Goal: Task Accomplishment & Management: Manage account settings

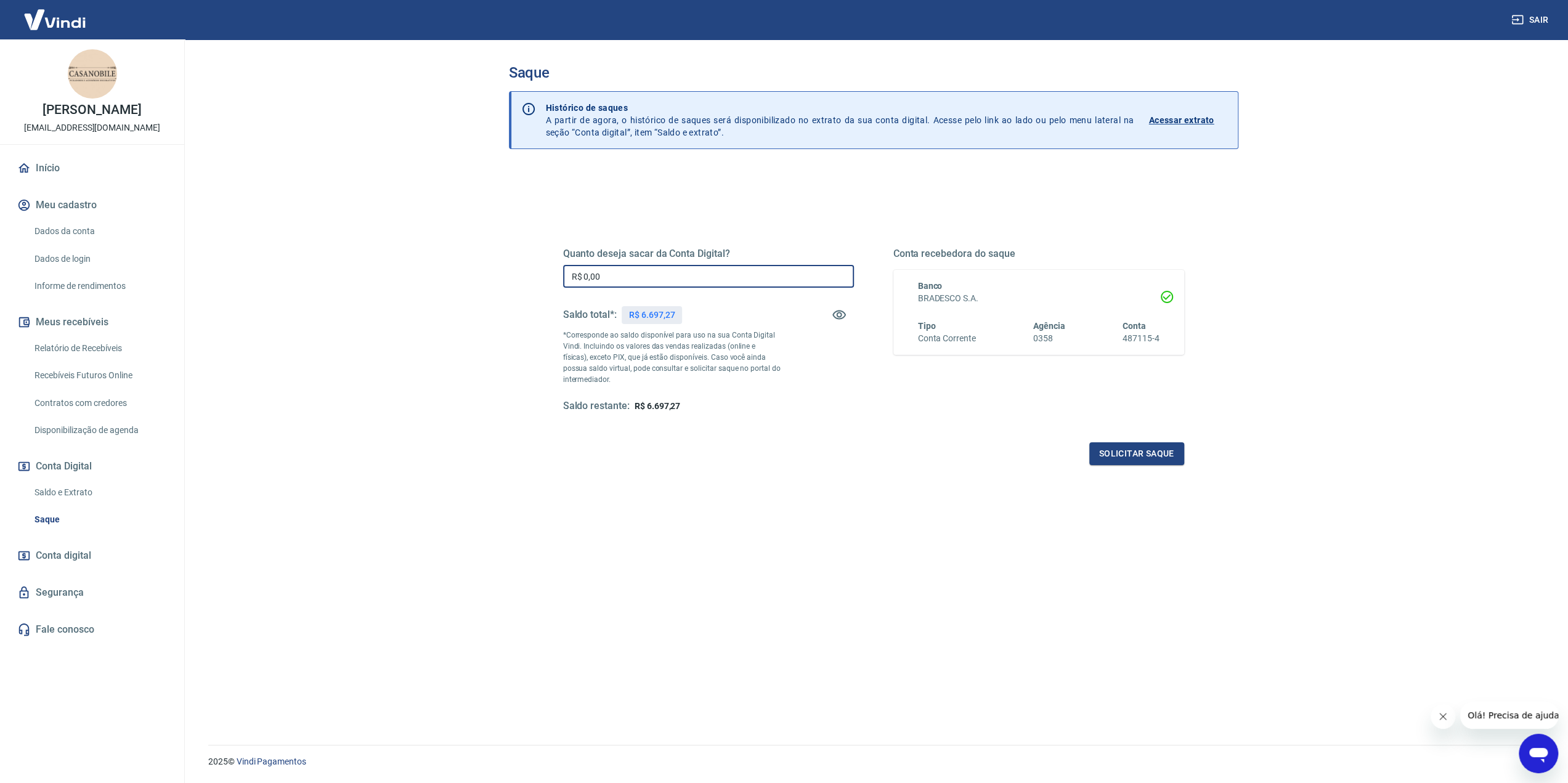
drag, startPoint x: 626, startPoint y: 271, endPoint x: 559, endPoint y: 274, distance: 67.1
click at [561, 274] on div "Quanto deseja sacar da Conta Digital? R$ 0,00 ​ Saldo total*: R$ 6.697,27 *Corr…" at bounding box center [874, 336] width 650 height 286
type input "R$ 6.600,00"
click at [1109, 457] on button "Solicitar saque" at bounding box center [1136, 454] width 95 height 22
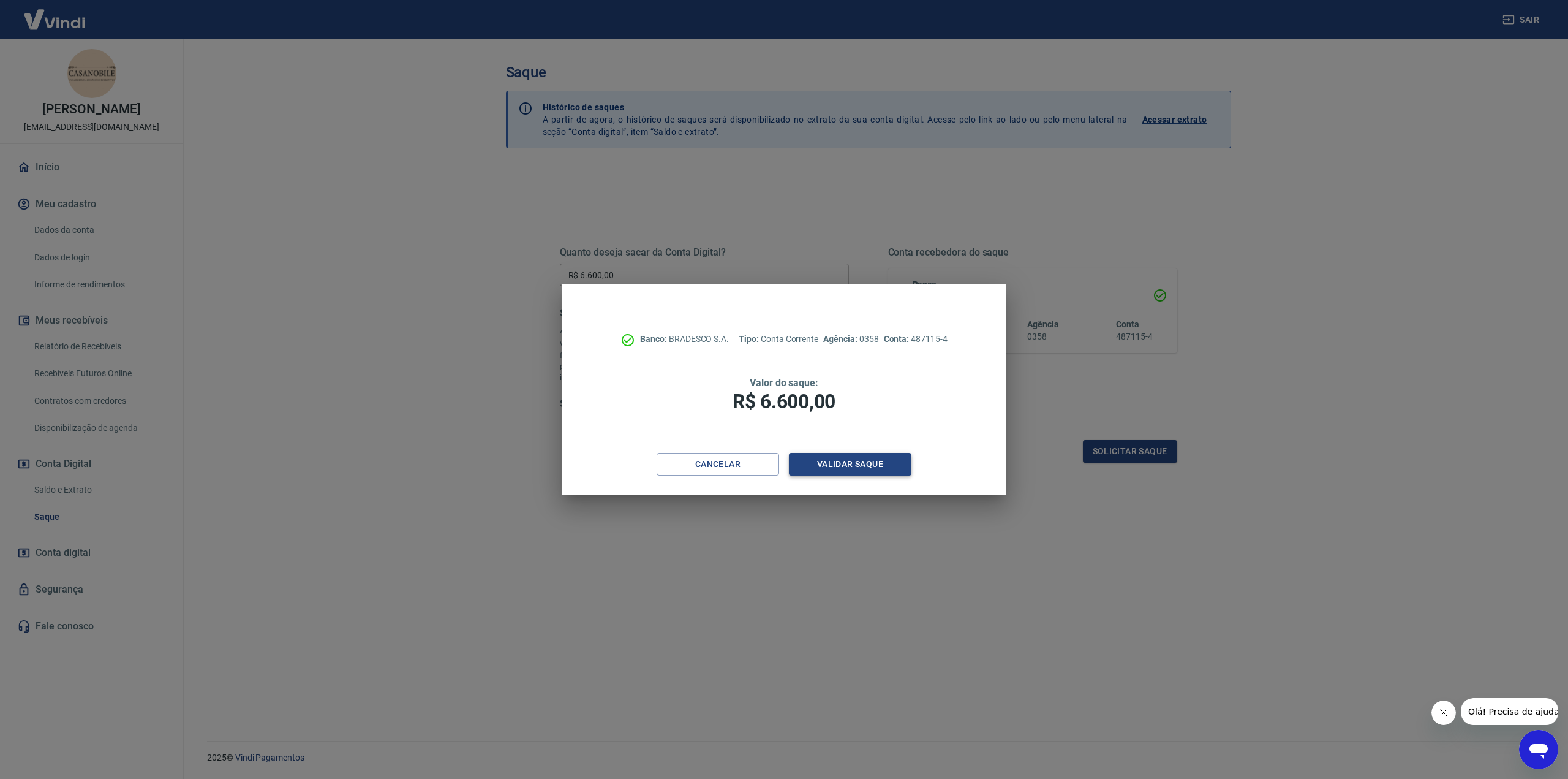
click at [849, 462] on button "Validar saque" at bounding box center [850, 464] width 123 height 22
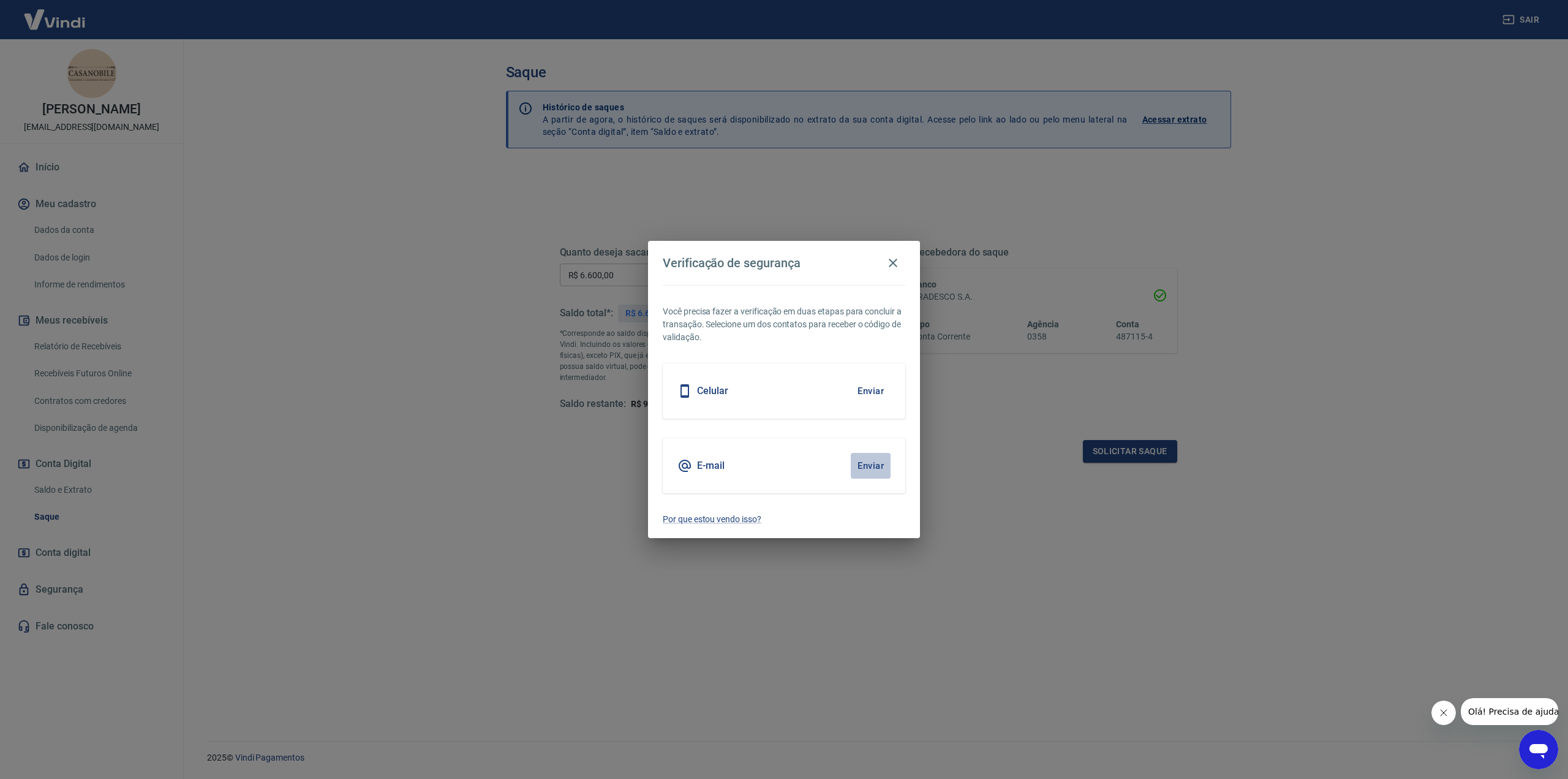
click at [872, 465] on button "Enviar" at bounding box center [871, 465] width 40 height 26
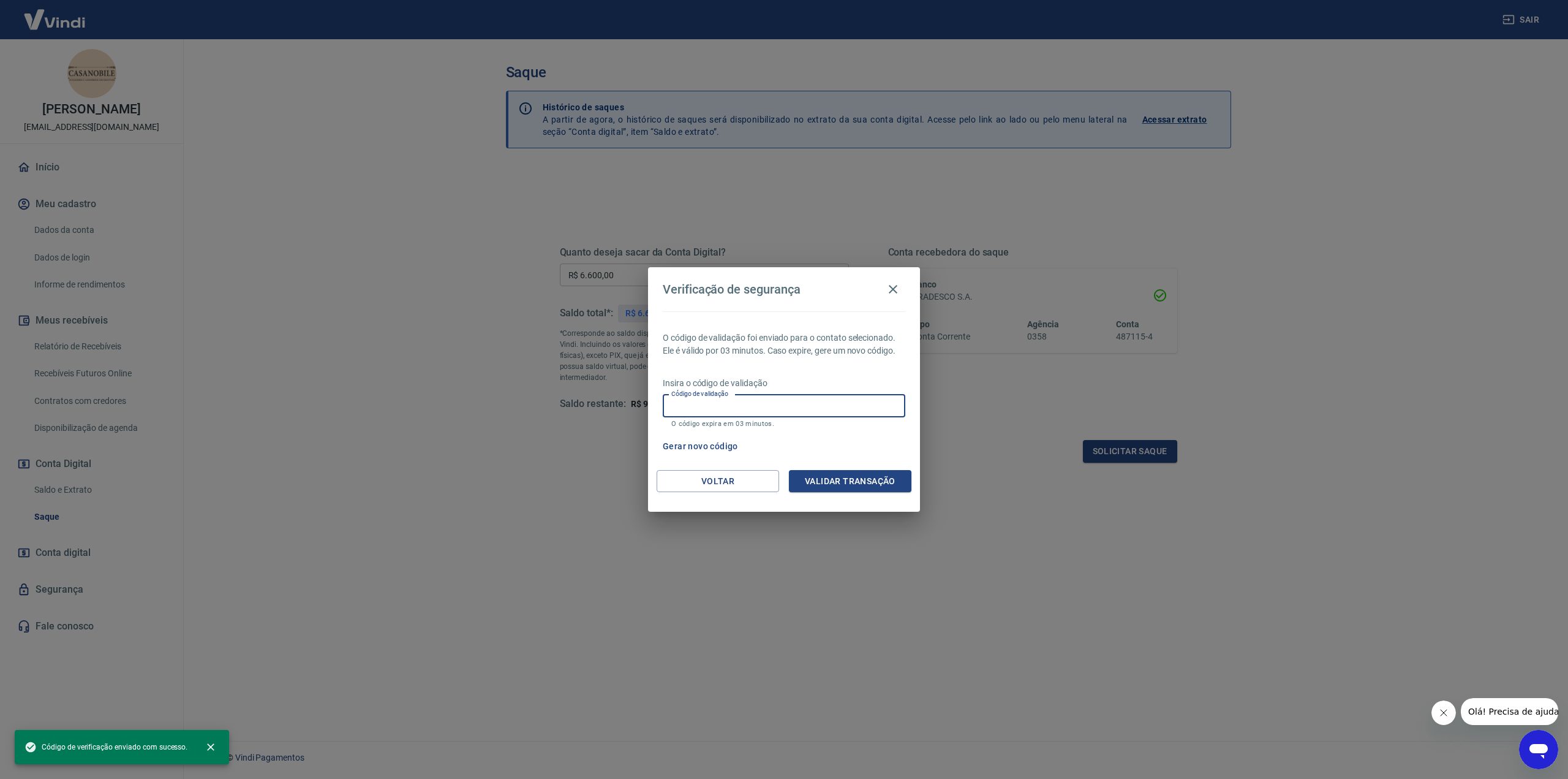
click at [735, 395] on div "Código de validação Código de validação O código expira em 03 minutos." at bounding box center [784, 411] width 242 height 33
paste input "597342"
type input "597342"
click at [833, 483] on button "Validar transação" at bounding box center [850, 481] width 123 height 22
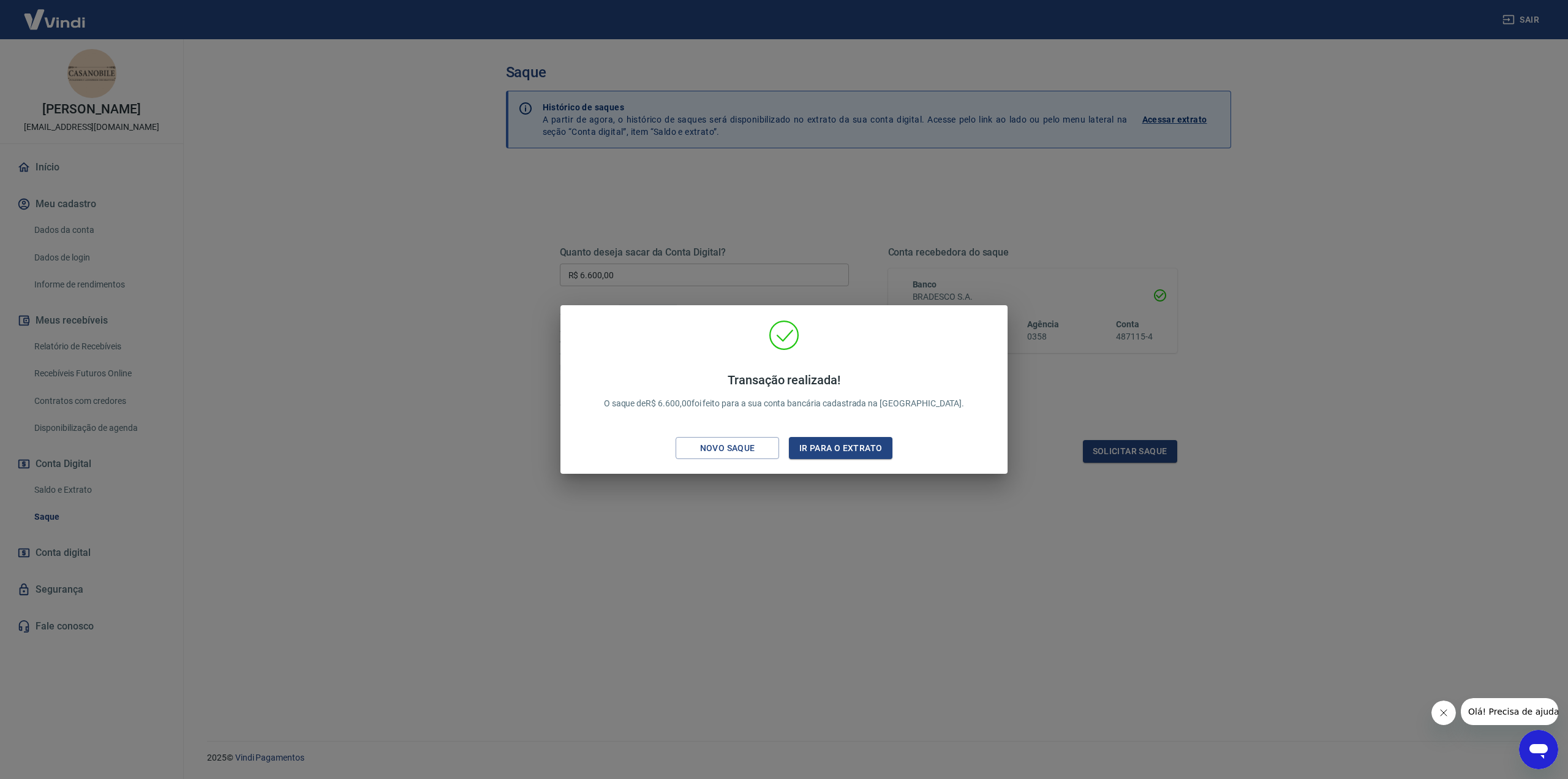
click at [1295, 129] on div "Transação realizada! O saque de R$ 6.600,00 foi feito para a sua conta bancária…" at bounding box center [784, 390] width 1568 height 779
